Goal: Entertainment & Leisure: Consume media (video, audio)

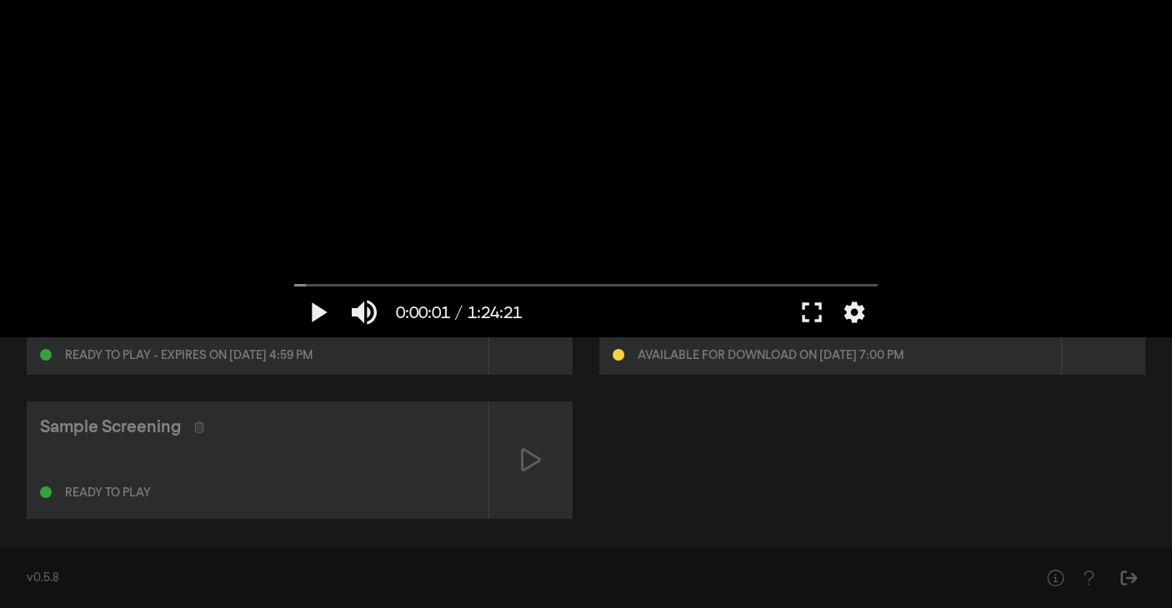
scroll to position [117, 0]
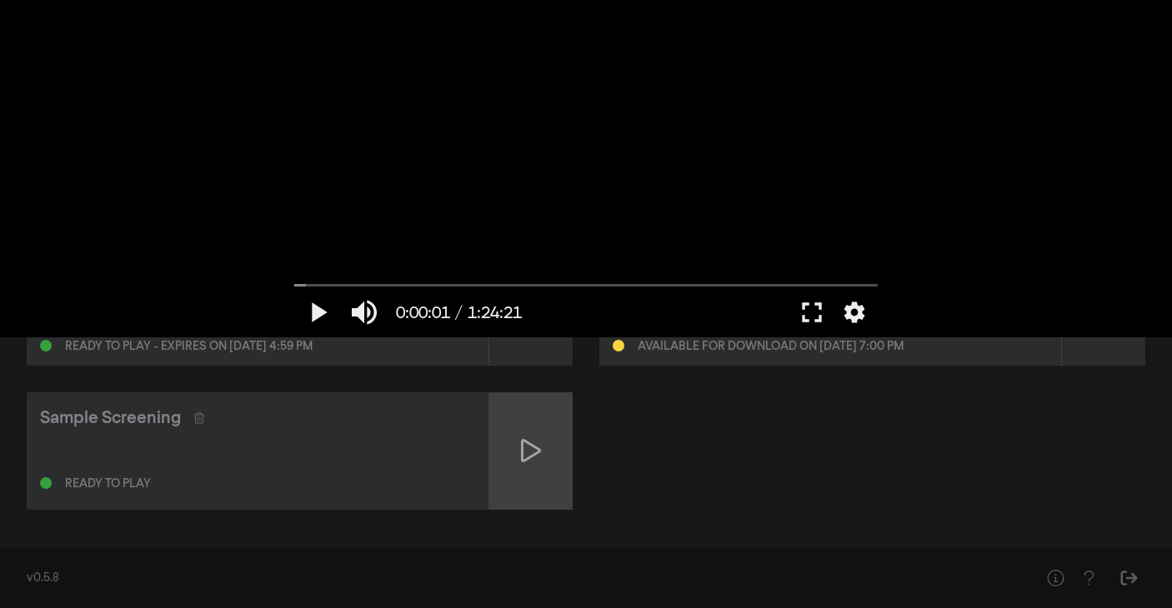
click at [523, 453] on icon at bounding box center [531, 450] width 20 height 23
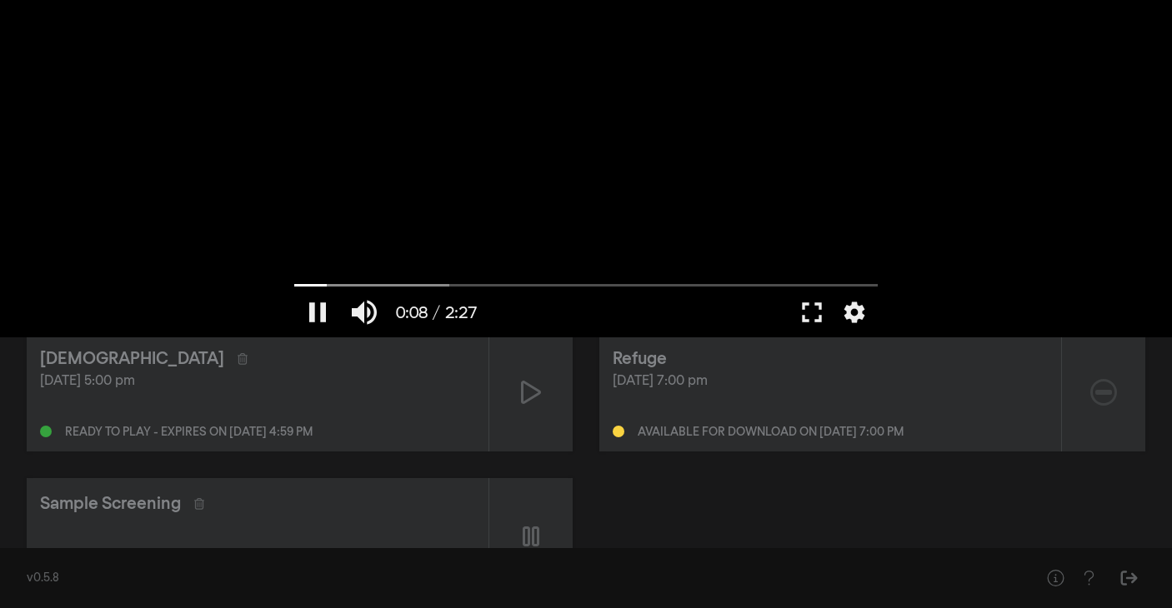
scroll to position [0, 0]
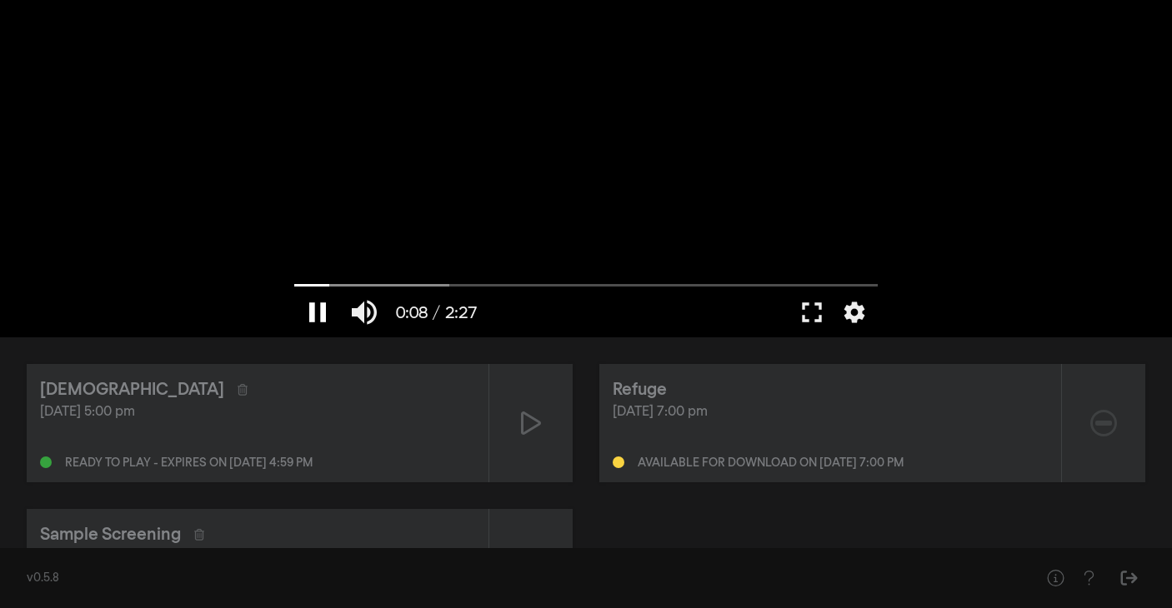
click at [317, 313] on button "pause" at bounding box center [317, 313] width 47 height 50
click at [317, 311] on button "play_arrow" at bounding box center [317, 313] width 47 height 50
drag, startPoint x: 359, startPoint y: 283, endPoint x: 458, endPoint y: 287, distance: 98.4
click at [458, 288] on input "Seek" at bounding box center [585, 285] width 583 height 10
click at [451, 288] on input "Seek" at bounding box center [585, 285] width 583 height 10
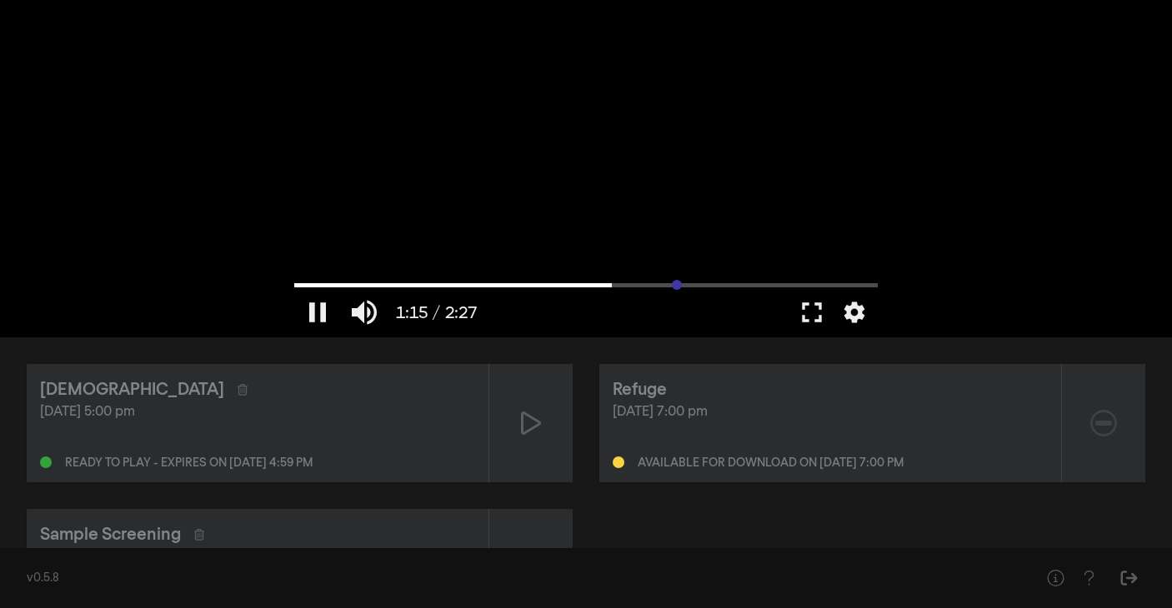
drag, startPoint x: 450, startPoint y: 288, endPoint x: 702, endPoint y: 289, distance: 251.7
click at [676, 288] on input "Seek" at bounding box center [585, 285] width 583 height 10
click at [315, 311] on button "pause" at bounding box center [317, 313] width 47 height 50
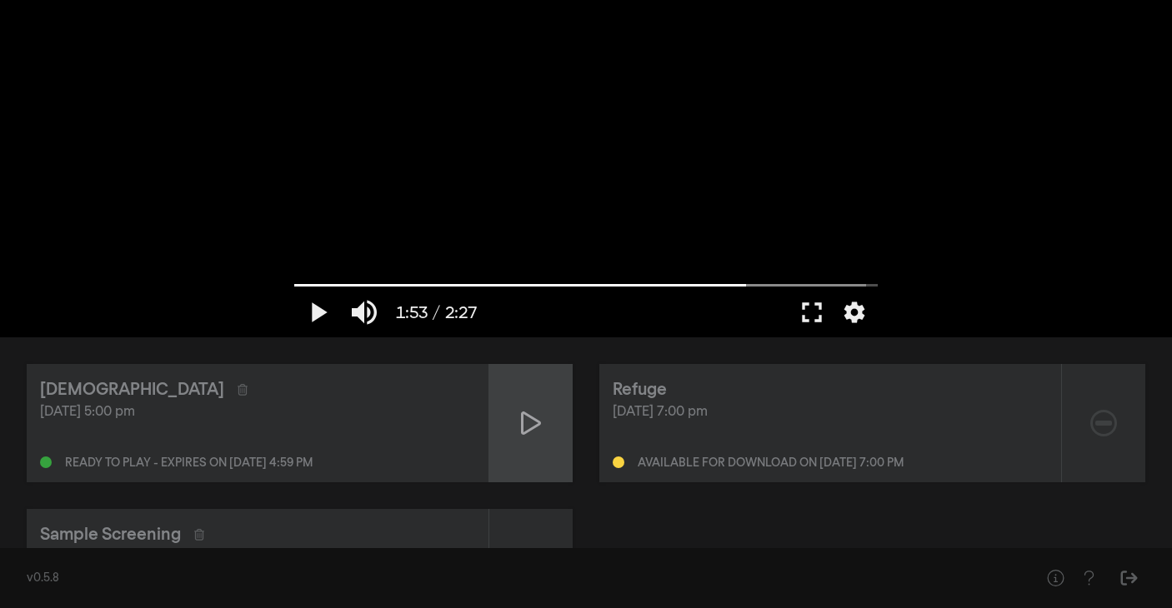
click at [528, 428] on icon at bounding box center [531, 423] width 20 height 27
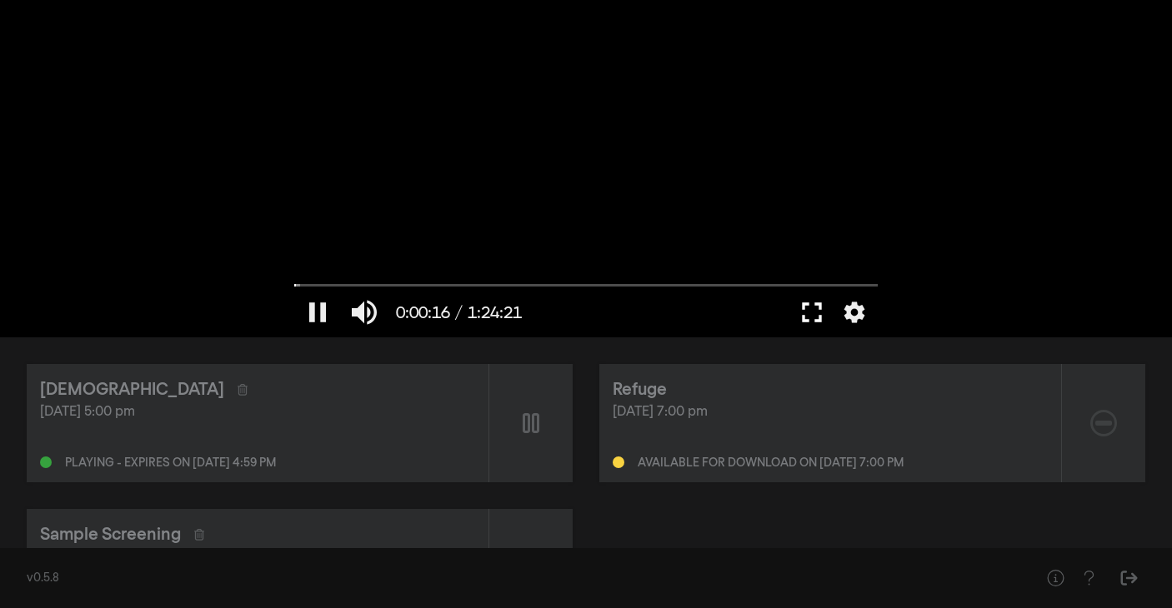
click at [810, 314] on button "fullscreen" at bounding box center [811, 313] width 47 height 50
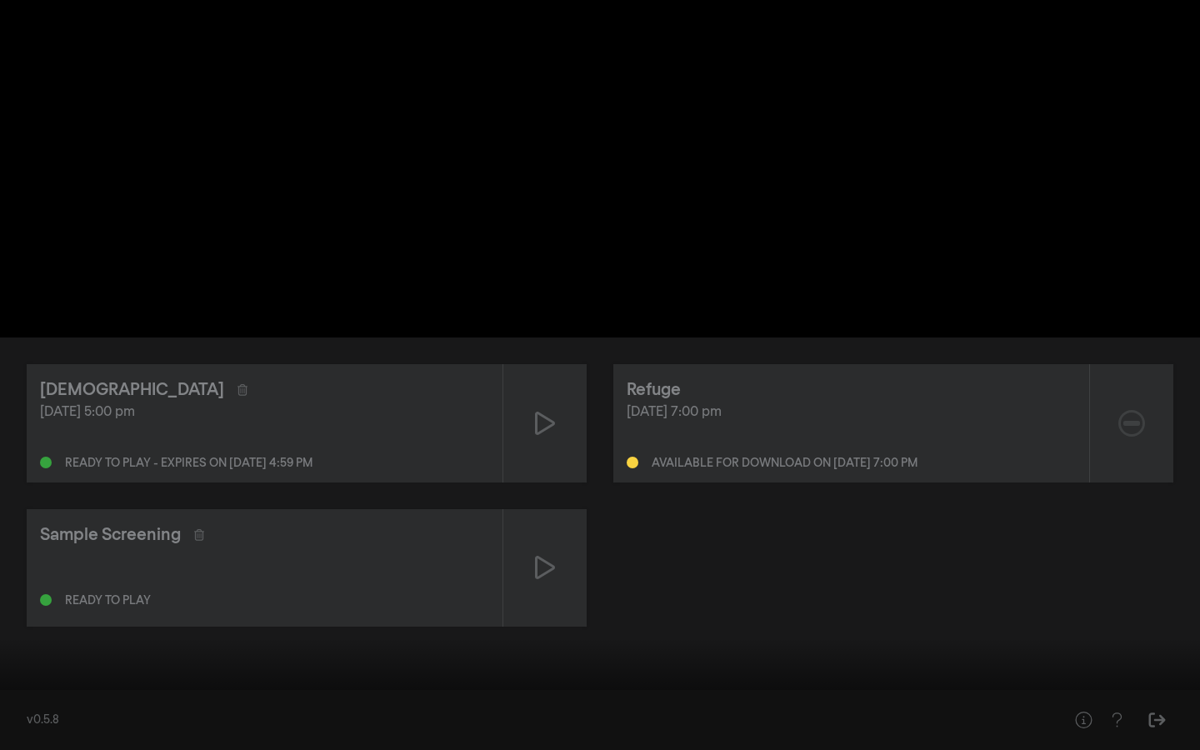
drag, startPoint x: 58, startPoint y: 699, endPoint x: 0, endPoint y: 698, distance: 57.5
click at [8, 608] on input "Seek" at bounding box center [600, 698] width 1184 height 10
click at [29, 608] on button "pause" at bounding box center [31, 725] width 47 height 50
type input "0.699618"
click at [1119, 608] on button "fullscreen_exit" at bounding box center [1126, 725] width 47 height 50
